Goal: Transaction & Acquisition: Purchase product/service

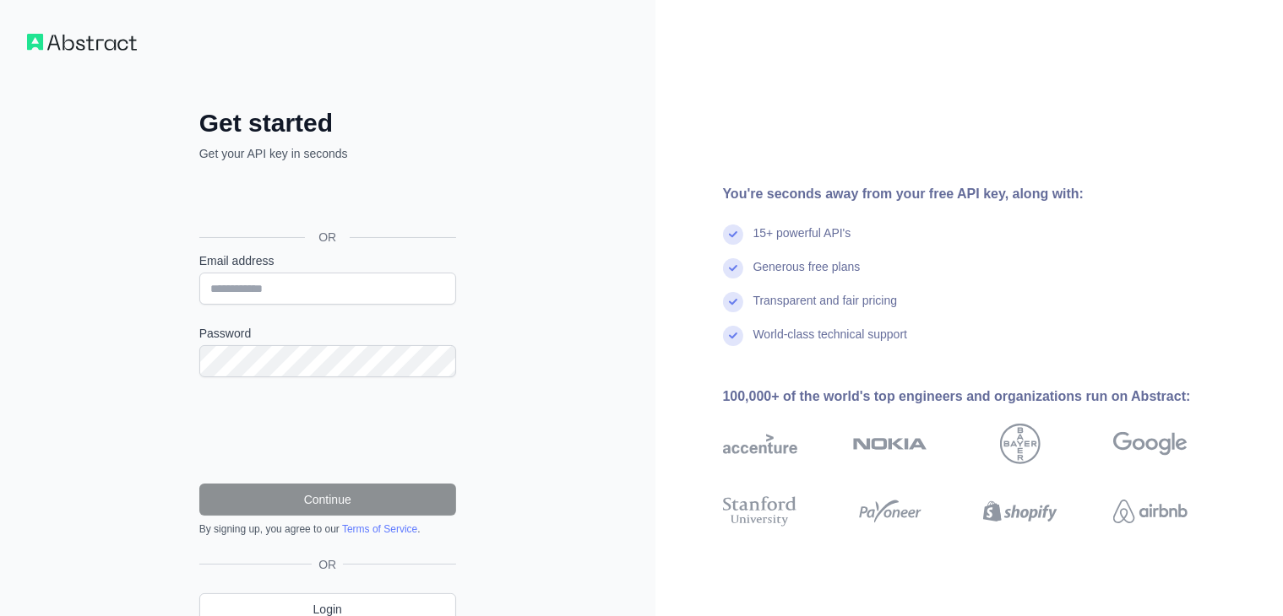
click at [88, 257] on div "Get started Get your API key in seconds OR Email address Password Continue By s…" at bounding box center [327, 346] width 655 height 693
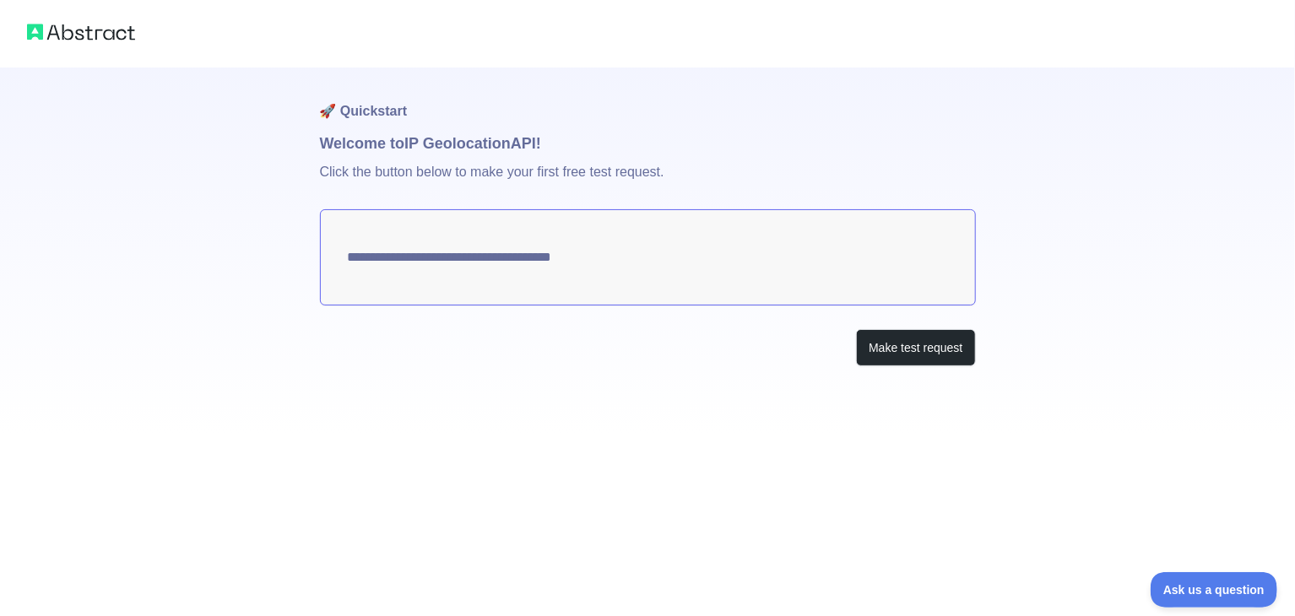
type textarea "**********"
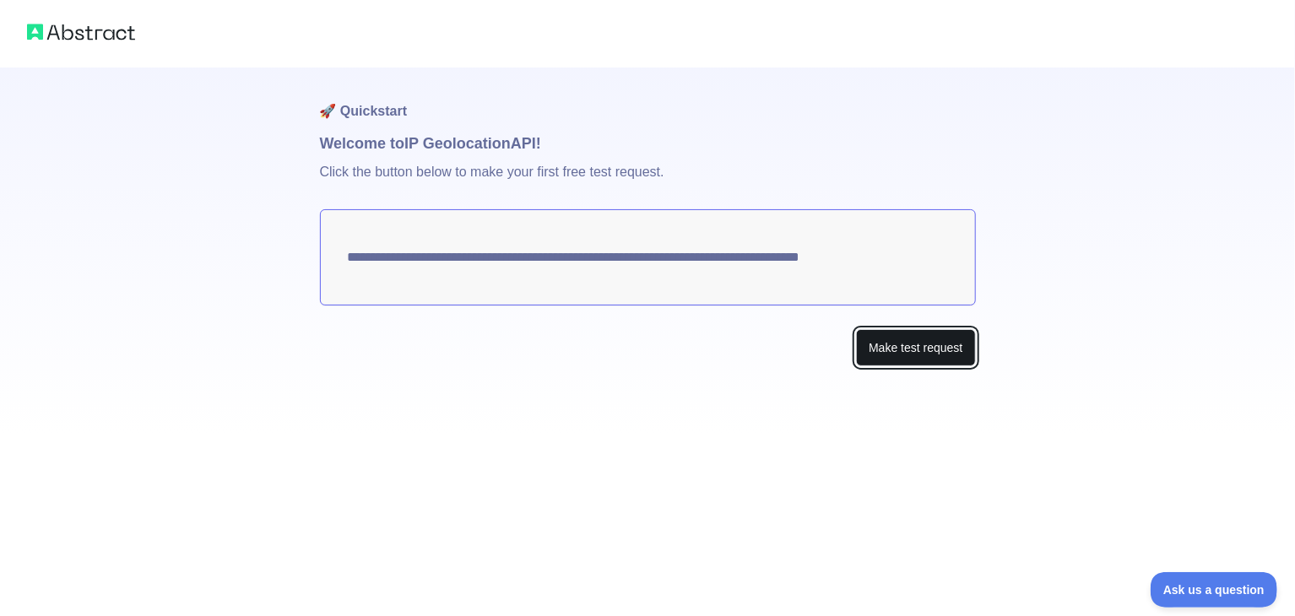
click at [921, 350] on button "Make test request" at bounding box center [915, 348] width 119 height 38
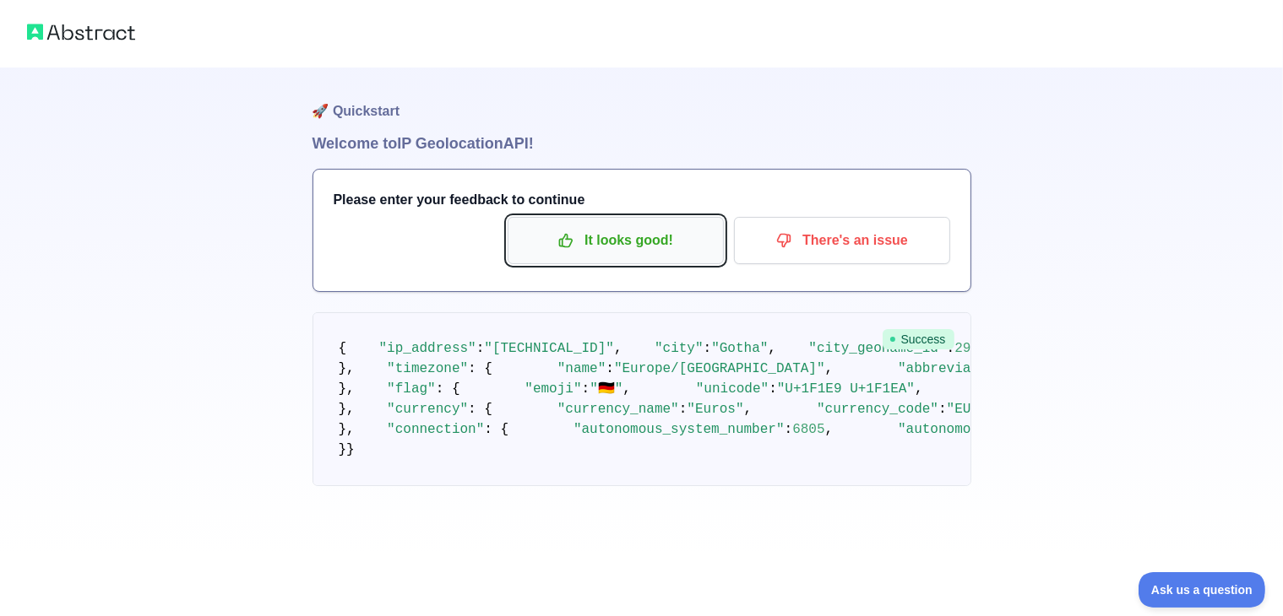
click at [616, 233] on p "It looks good!" at bounding box center [615, 240] width 191 height 29
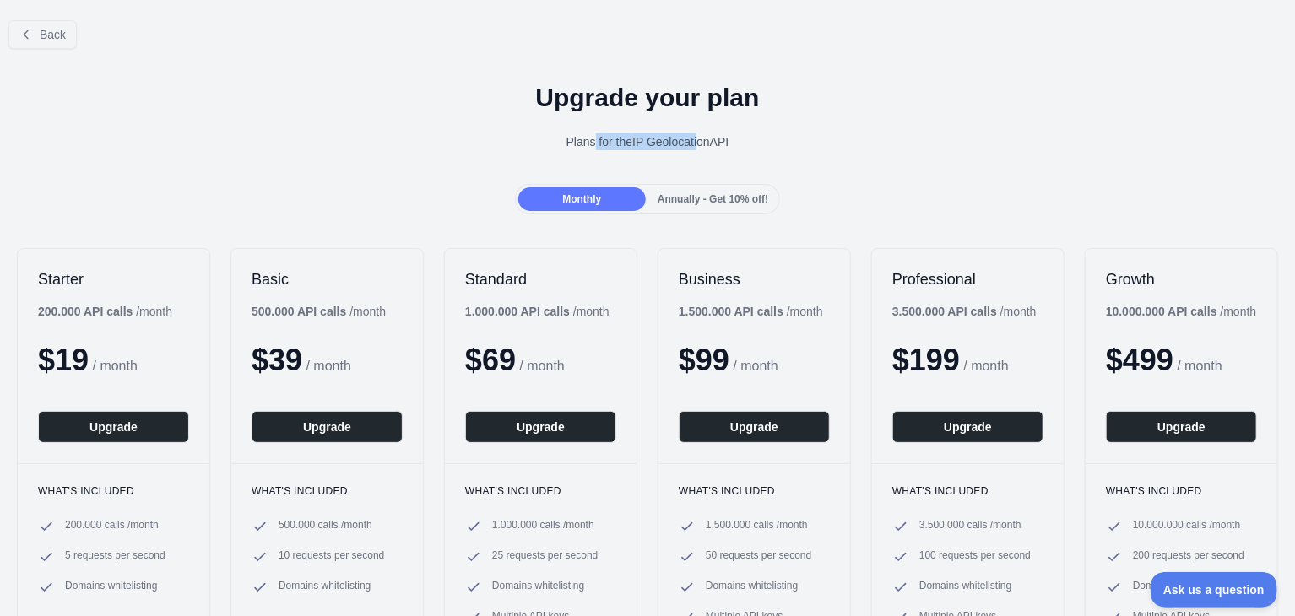
drag, startPoint x: 660, startPoint y: 138, endPoint x: 697, endPoint y: 133, distance: 37.4
click at [696, 135] on div "Plans for the IP Geolocation API" at bounding box center [648, 141] width 1268 height 17
click at [694, 133] on div "Plans for the IP Geolocation API" at bounding box center [648, 141] width 1268 height 17
click at [56, 36] on span "Back" at bounding box center [53, 35] width 26 height 14
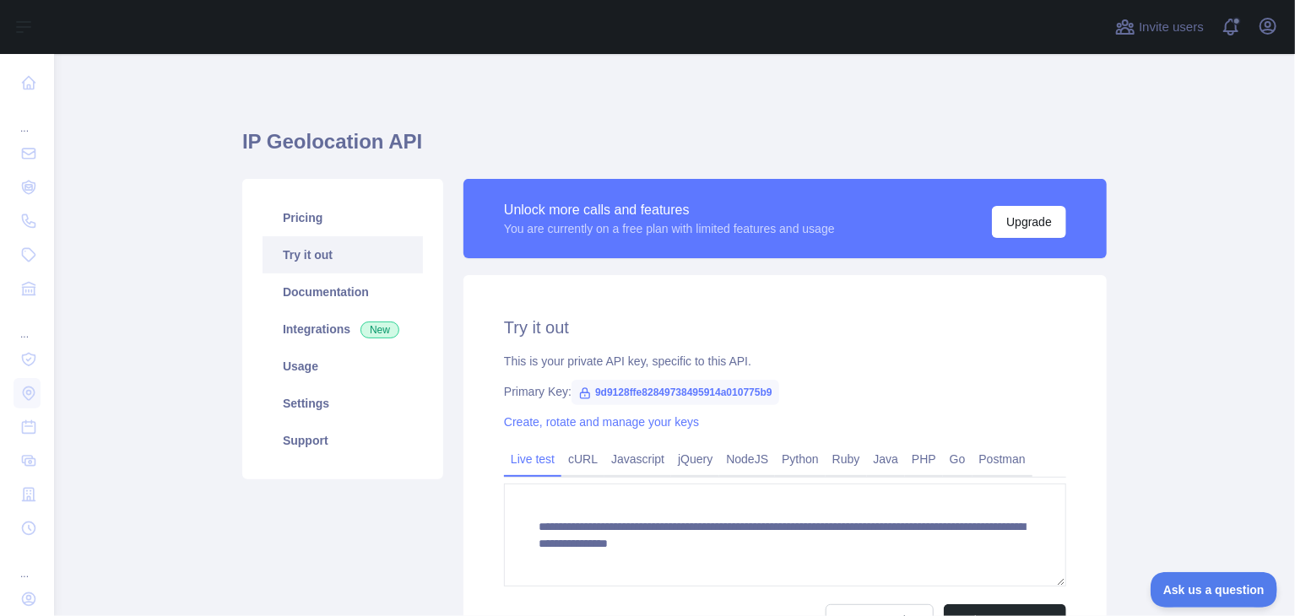
scroll to position [84, 0]
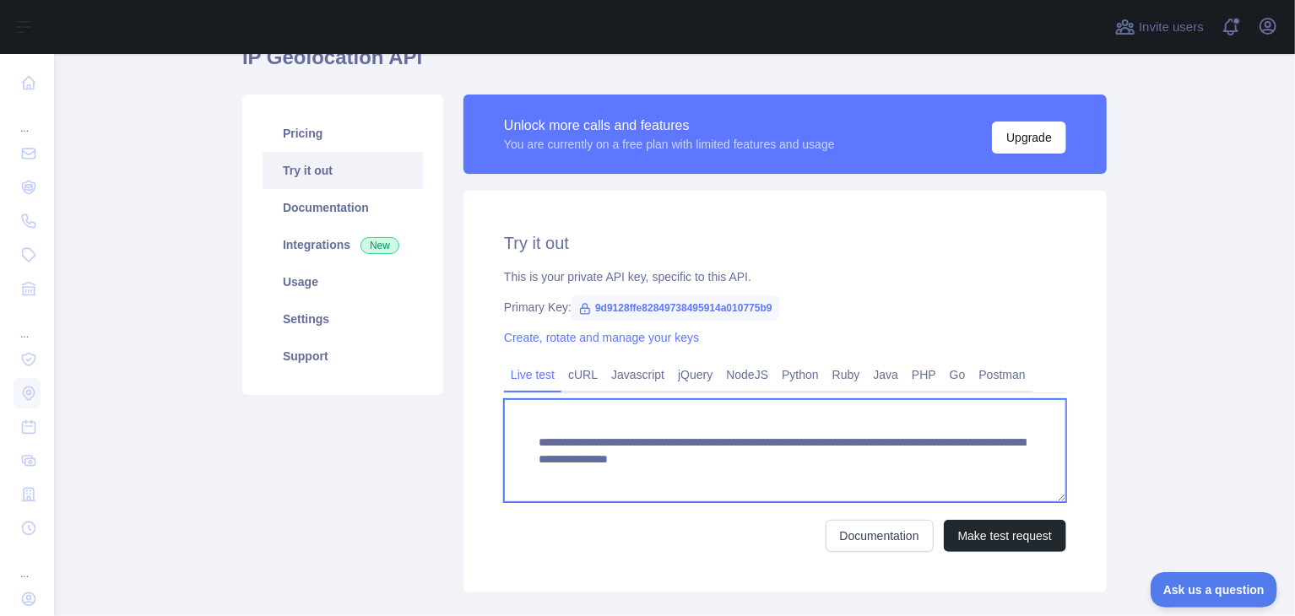
drag, startPoint x: 578, startPoint y: 478, endPoint x: 529, endPoint y: 438, distance: 62.4
click at [529, 438] on textarea "**********" at bounding box center [785, 450] width 562 height 103
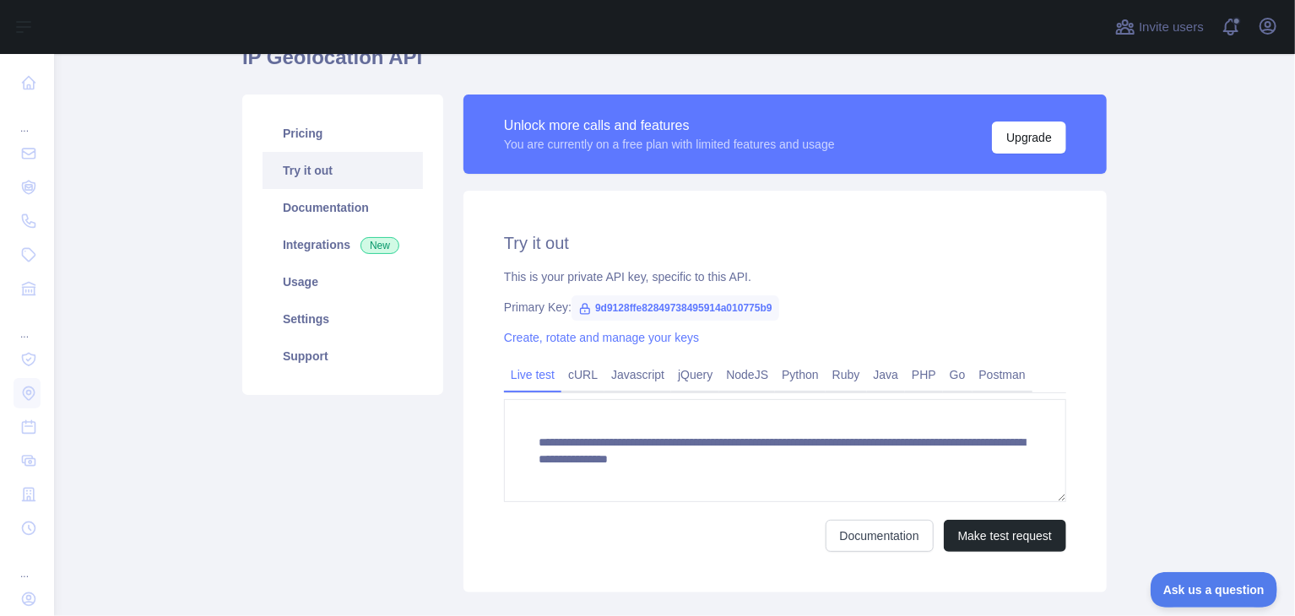
click at [937, 314] on div "Primary Key: 9d9128ffe82849738495914a010775b9" at bounding box center [785, 307] width 562 height 17
click at [1007, 369] on link "Postman" at bounding box center [1003, 374] width 60 height 27
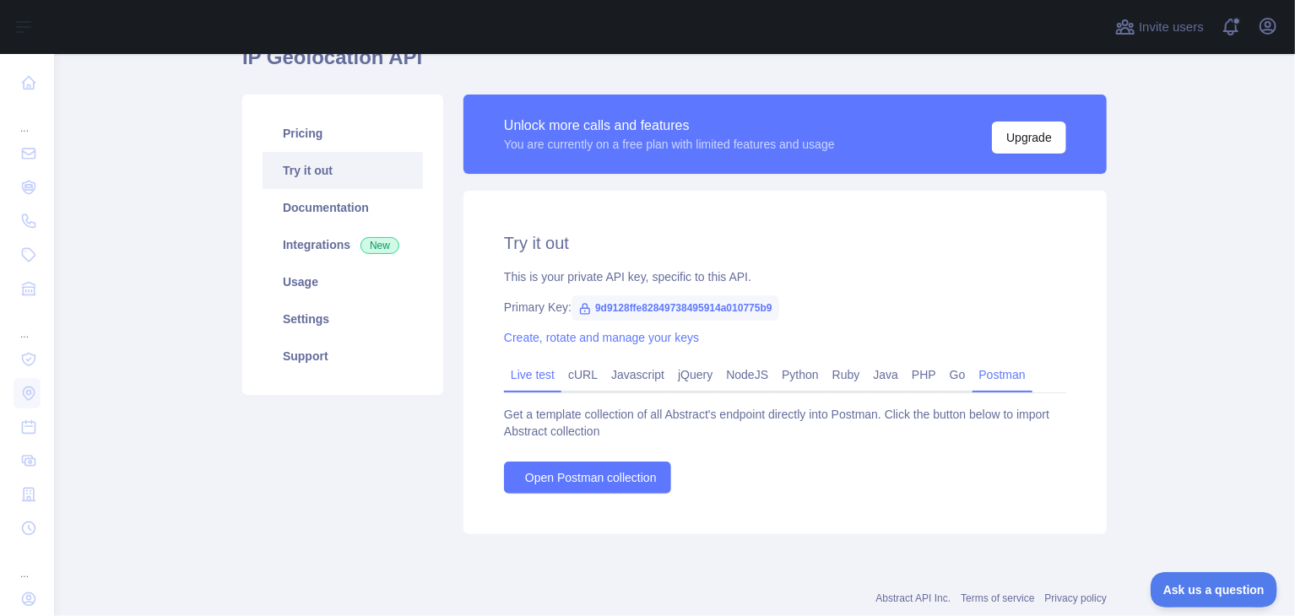
click at [532, 375] on link "Live test" at bounding box center [532, 374] width 57 height 27
